Goal: Check status: Check status

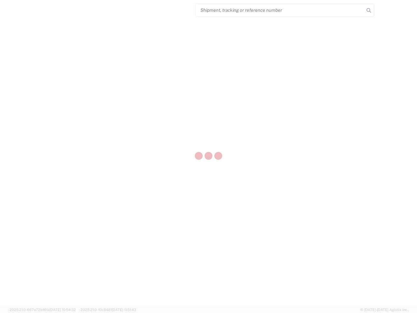
select select "US"
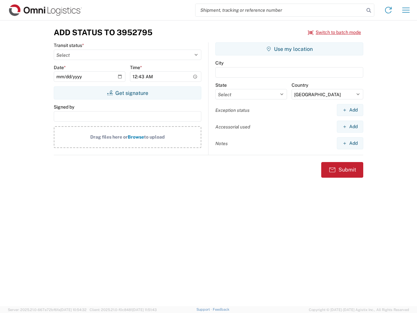
click at [280, 10] on input "search" at bounding box center [279, 10] width 169 height 12
click at [369, 10] on icon at bounding box center [368, 10] width 9 height 9
click at [388, 10] on icon at bounding box center [388, 10] width 10 height 10
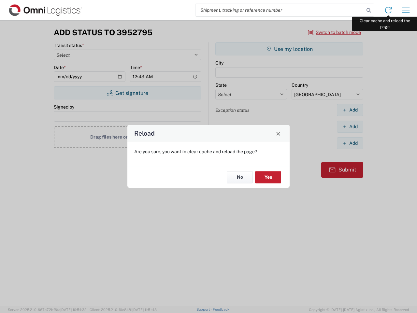
click at [406, 10] on div "Reload Are you sure, you want to clear cache and reload the page? No Yes" at bounding box center [208, 156] width 417 height 313
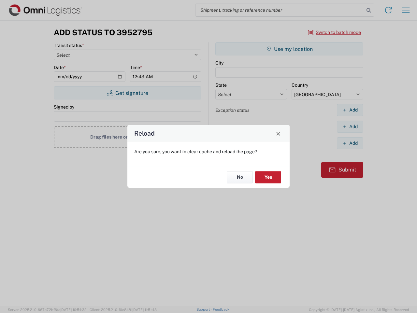
click at [334, 32] on div "Reload Are you sure, you want to clear cache and reload the page? No Yes" at bounding box center [208, 156] width 417 height 313
click at [127, 93] on div "Reload Are you sure, you want to clear cache and reload the page? No Yes" at bounding box center [208, 156] width 417 height 313
click at [289, 49] on div "Reload Are you sure, you want to clear cache and reload the page? No Yes" at bounding box center [208, 156] width 417 height 313
click at [350, 110] on div "Reload Are you sure, you want to clear cache and reload the page? No Yes" at bounding box center [208, 156] width 417 height 313
click at [350, 126] on div "Reload Are you sure, you want to clear cache and reload the page? No Yes" at bounding box center [208, 156] width 417 height 313
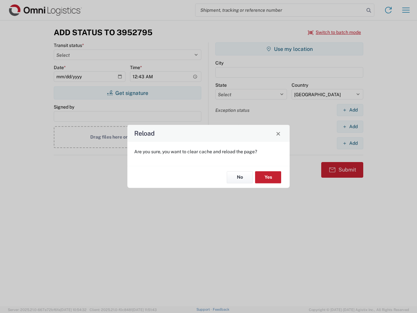
click at [350, 143] on div "Reload Are you sure, you want to clear cache and reload the page? No Yes" at bounding box center [208, 156] width 417 height 313
